Goal: Task Accomplishment & Management: Use online tool/utility

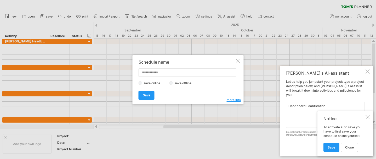
click at [297, 121] on textarea "Headboard Feabrication" at bounding box center [325, 115] width 79 height 26
type textarea "Headboard Feabrication"
click at [369, 118] on div at bounding box center [368, 117] width 4 height 4
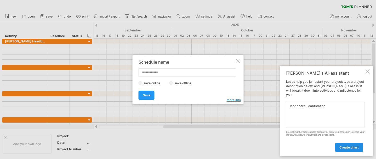
click at [353, 147] on span "create chart" at bounding box center [349, 147] width 19 height 4
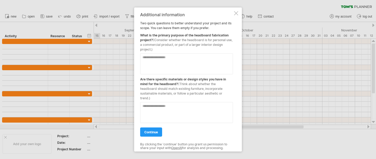
click at [149, 60] on textarea at bounding box center [186, 63] width 93 height 21
type textarea "**********"
click at [157, 105] on textarea at bounding box center [186, 112] width 93 height 21
type textarea "**********"
click at [151, 130] on span "continue" at bounding box center [152, 132] width 14 height 4
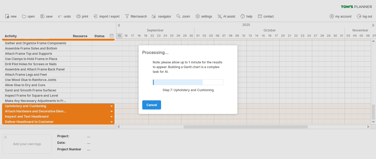
click at [151, 103] on span "cancel" at bounding box center [152, 105] width 10 height 4
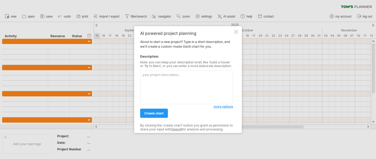
click at [236, 31] on div at bounding box center [236, 32] width 4 height 4
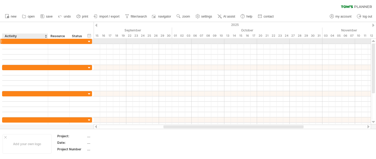
click at [10, 41] on div at bounding box center [25, 41] width 40 height 5
type input "*"
type input "**********"
click at [90, 41] on div at bounding box center [89, 41] width 5 height 5
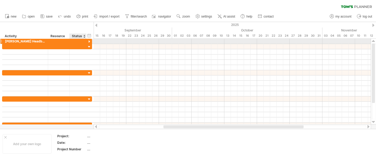
click at [90, 41] on div at bounding box center [89, 41] width 5 height 5
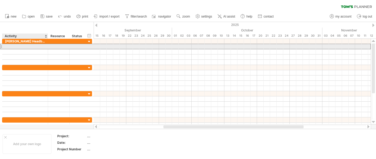
click at [17, 47] on div at bounding box center [25, 46] width 40 height 5
click at [13, 46] on div at bounding box center [25, 46] width 40 height 5
type input "**********"
click at [98, 47] on div at bounding box center [233, 46] width 278 height 5
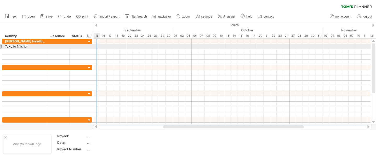
click at [98, 47] on div at bounding box center [233, 46] width 278 height 5
drag, startPoint x: 96, startPoint y: 47, endPoint x: 119, endPoint y: 49, distance: 23.1
click at [119, 49] on div at bounding box center [233, 52] width 278 height 26
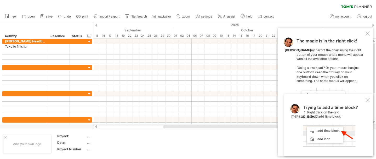
click at [368, 33] on div at bounding box center [368, 33] width 4 height 4
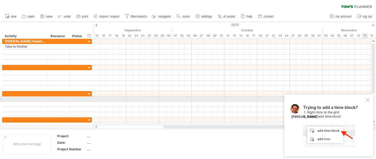
click at [370, 98] on div at bounding box center [368, 100] width 4 height 4
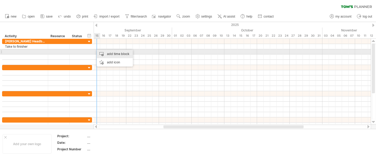
click at [108, 53] on div "add time block" at bounding box center [115, 54] width 36 height 8
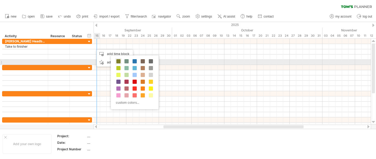
click at [118, 61] on span at bounding box center [119, 61] width 4 height 4
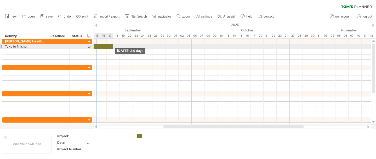
drag, startPoint x: 100, startPoint y: 46, endPoint x: 113, endPoint y: 45, distance: 13.1
click at [113, 45] on span at bounding box center [113, 46] width 2 height 5
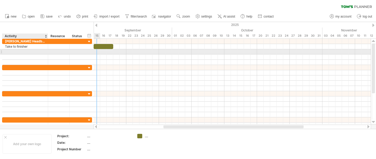
click at [8, 51] on div at bounding box center [25, 51] width 40 height 5
click at [8, 51] on input "text" at bounding box center [25, 51] width 40 height 5
type input "********"
click at [115, 51] on div at bounding box center [233, 51] width 278 height 5
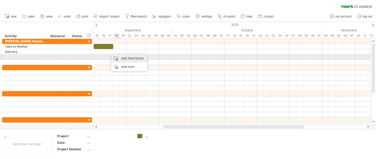
click at [120, 55] on div "add time block" at bounding box center [129, 58] width 36 height 8
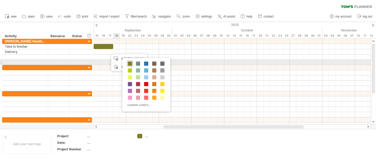
click at [129, 62] on span at bounding box center [130, 64] width 4 height 4
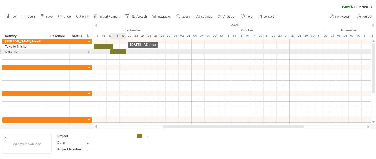
drag, startPoint x: 115, startPoint y: 51, endPoint x: 125, endPoint y: 52, distance: 9.2
click at [125, 52] on div at bounding box center [118, 51] width 16 height 5
drag, startPoint x: 110, startPoint y: 51, endPoint x: 116, endPoint y: 51, distance: 6.0
click at [116, 51] on span at bounding box center [117, 51] width 2 height 5
drag, startPoint x: 117, startPoint y: 52, endPoint x: 121, endPoint y: 52, distance: 4.2
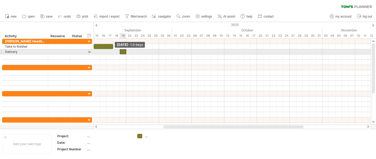
click at [121, 52] on span at bounding box center [120, 51] width 2 height 5
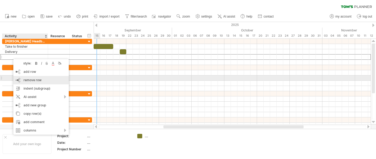
click at [35, 77] on div "remove row remove selected rows" at bounding box center [41, 80] width 56 height 8
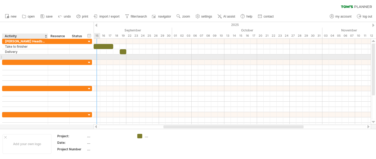
click at [15, 57] on div at bounding box center [25, 56] width 40 height 5
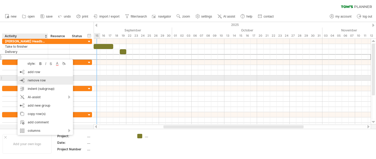
click at [37, 80] on span "remove row" at bounding box center [37, 80] width 18 height 4
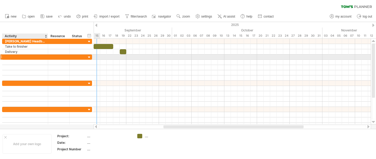
click at [8, 57] on div at bounding box center [25, 56] width 40 height 5
click at [8, 57] on input "text" at bounding box center [25, 56] width 40 height 5
